Goal: Transaction & Acquisition: Download file/media

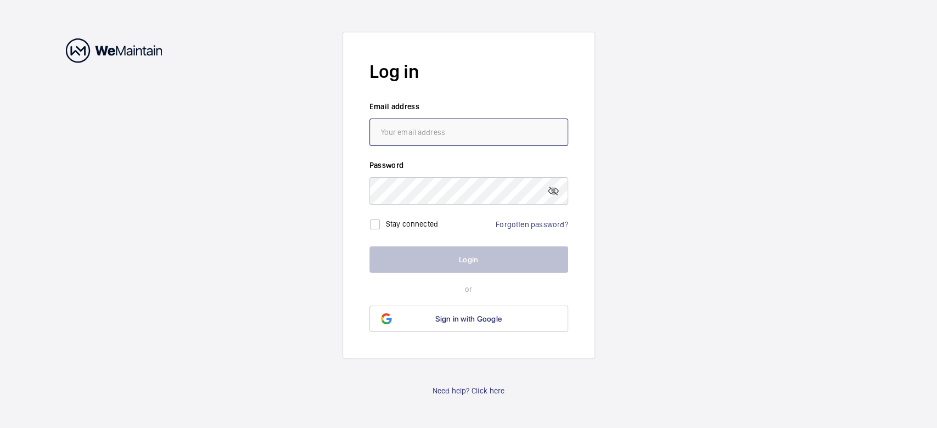
type input "[EMAIL_ADDRESS][DOMAIN_NAME]"
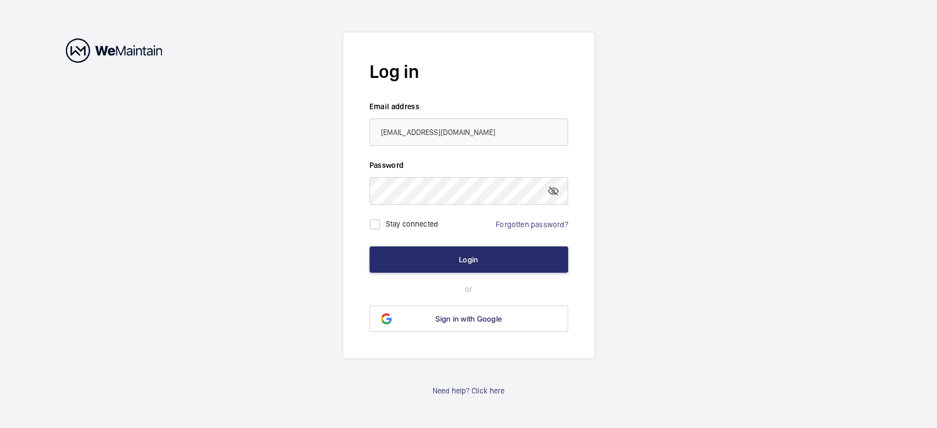
click at [389, 225] on label "Stay connected" at bounding box center [412, 224] width 53 height 9
checkbox input "true"
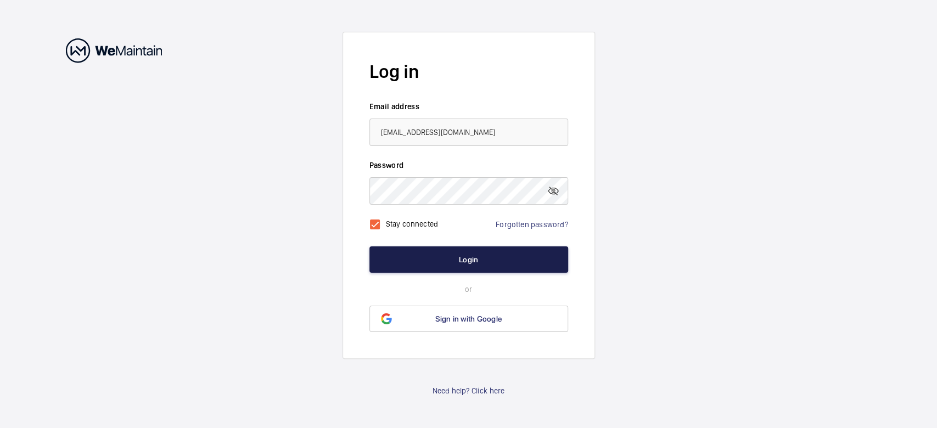
click at [418, 259] on button "Login" at bounding box center [468, 259] width 199 height 26
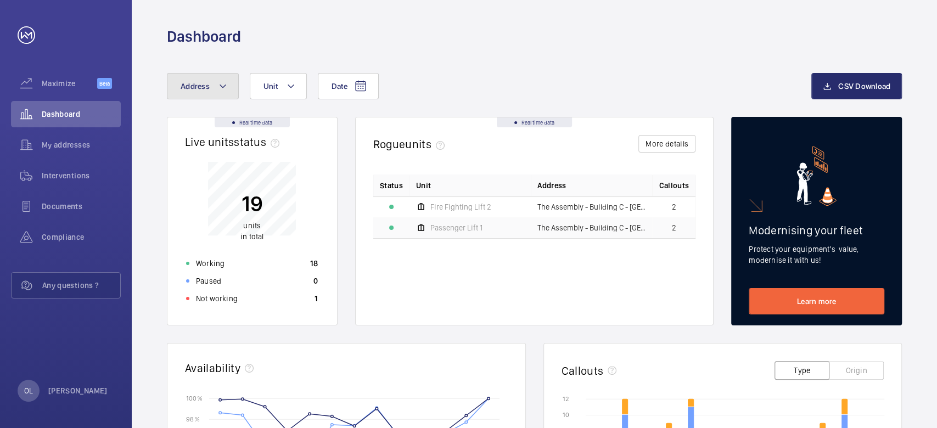
click at [229, 86] on button "Address" at bounding box center [203, 86] width 72 height 26
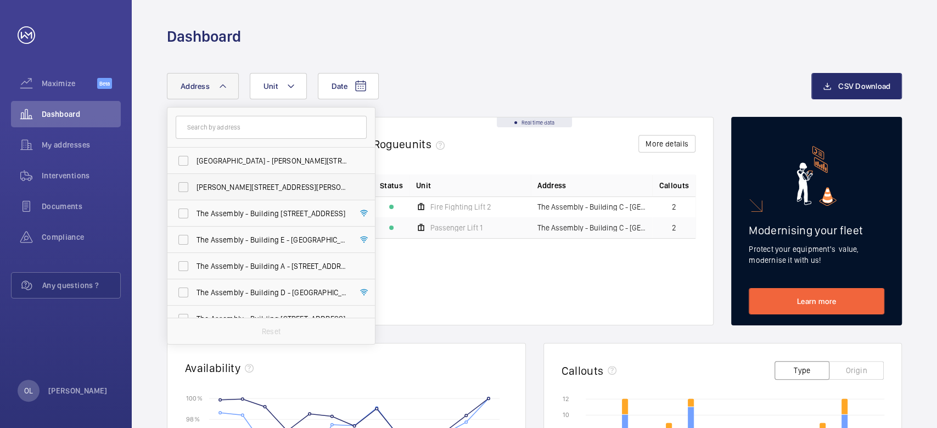
click at [247, 188] on span "[PERSON_NAME][STREET_ADDRESS][PERSON_NAME]" at bounding box center [271, 187] width 151 height 11
click at [194, 188] on input "[PERSON_NAME][STREET_ADDRESS][PERSON_NAME]" at bounding box center [183, 187] width 22 height 22
checkbox input "true"
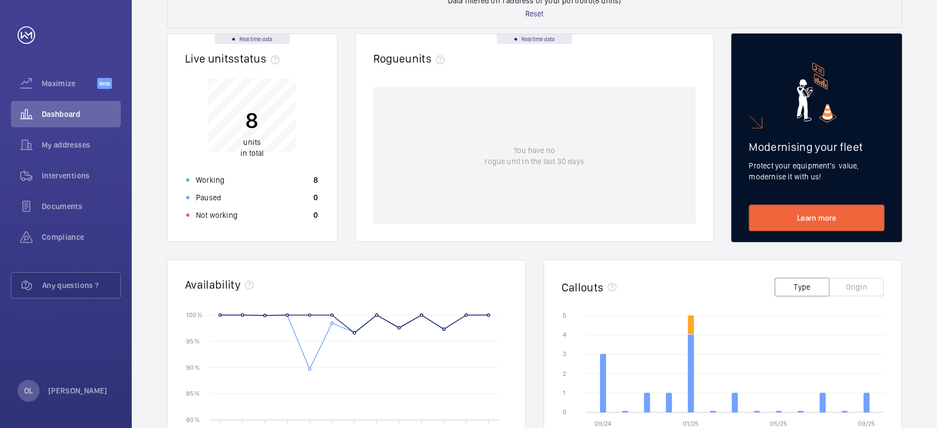
scroll to position [130, 0]
click at [83, 176] on span "Interventions" at bounding box center [81, 175] width 79 height 11
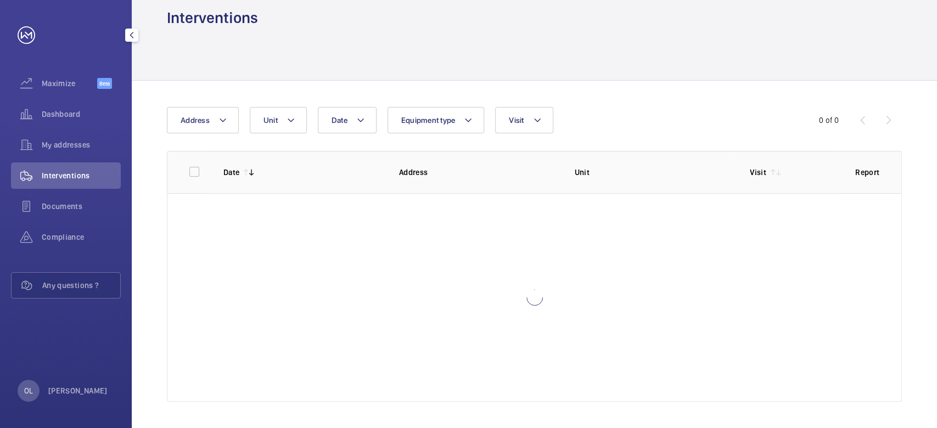
scroll to position [18, 0]
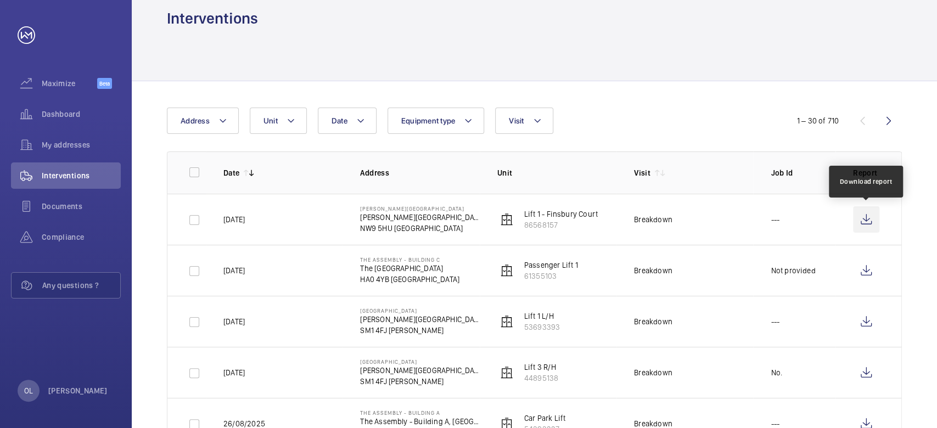
click at [865, 220] on wm-front-icon-button at bounding box center [866, 219] width 26 height 26
